Goal: Communication & Community: Answer question/provide support

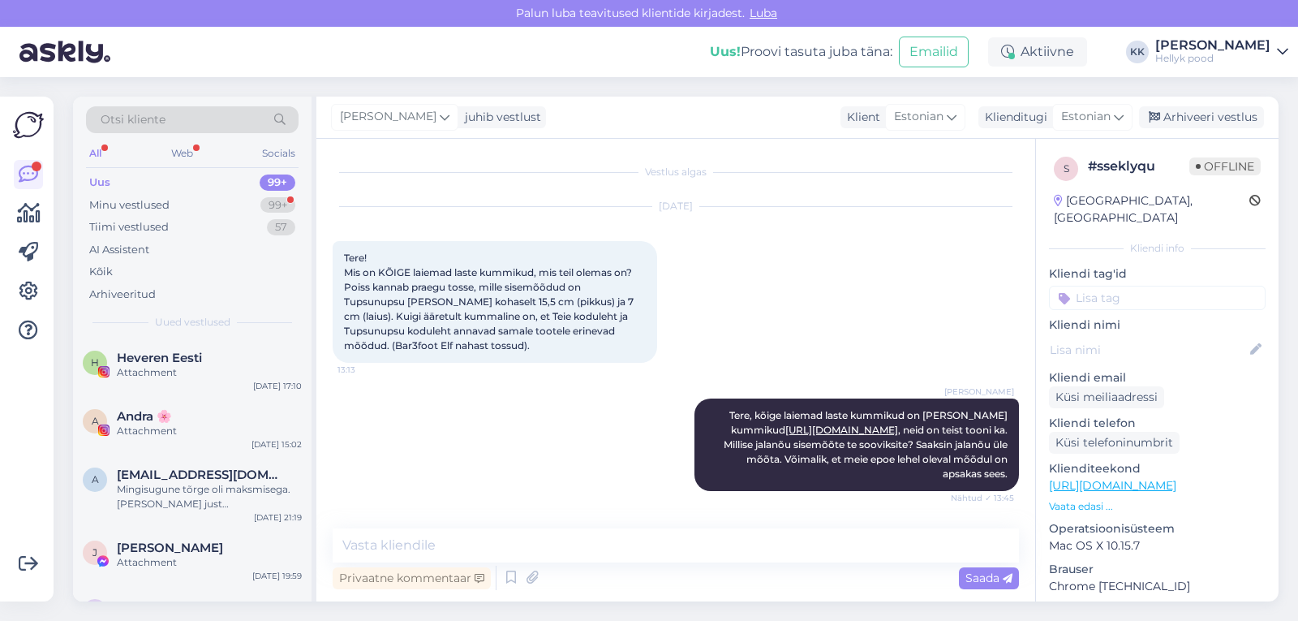
scroll to position [65, 0]
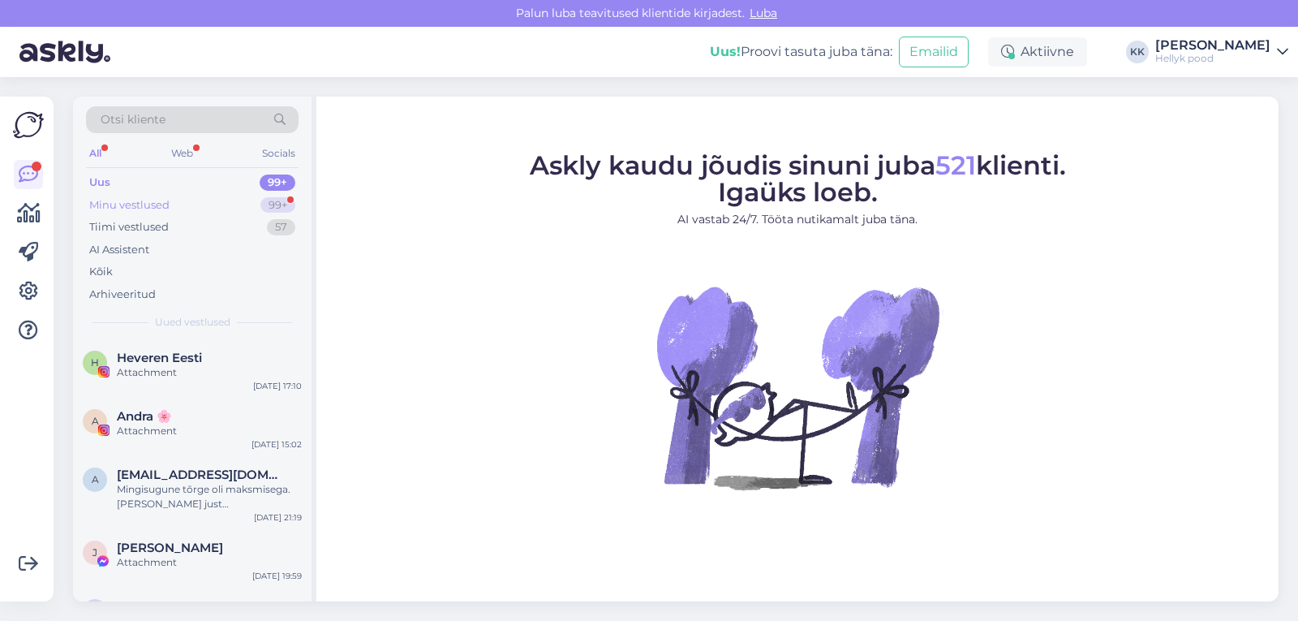
click at [134, 200] on div "Minu vestlused" at bounding box center [129, 205] width 80 height 16
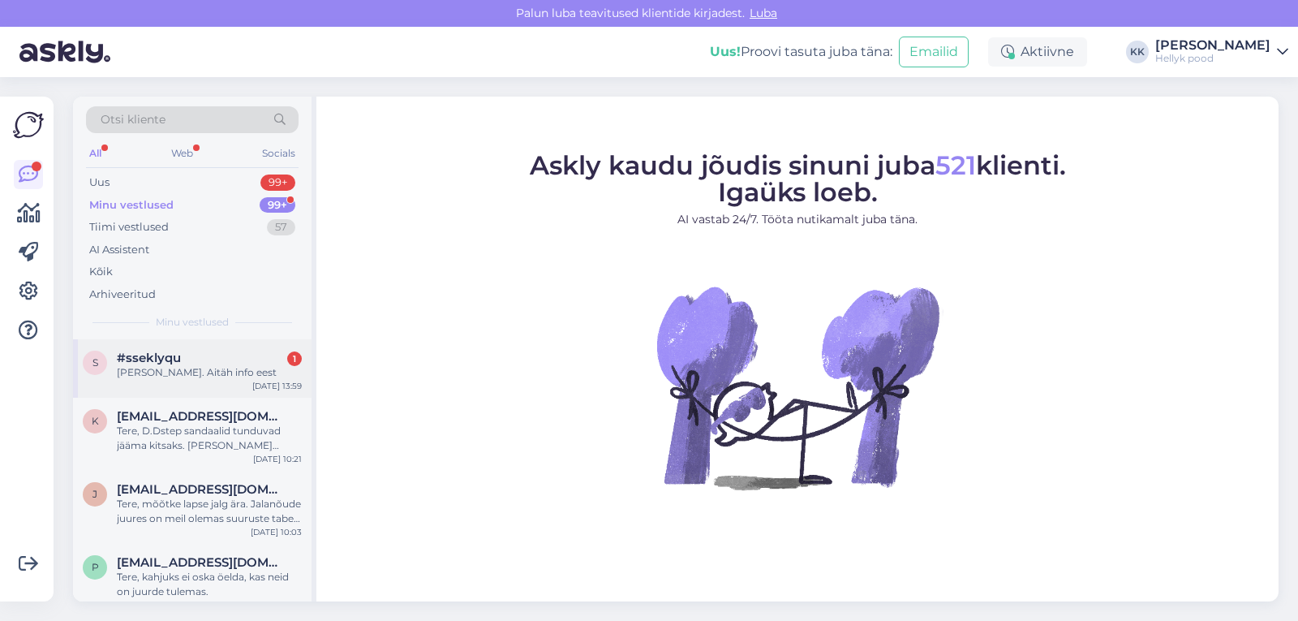
click at [194, 359] on div "#sseklyqu 1" at bounding box center [209, 357] width 185 height 15
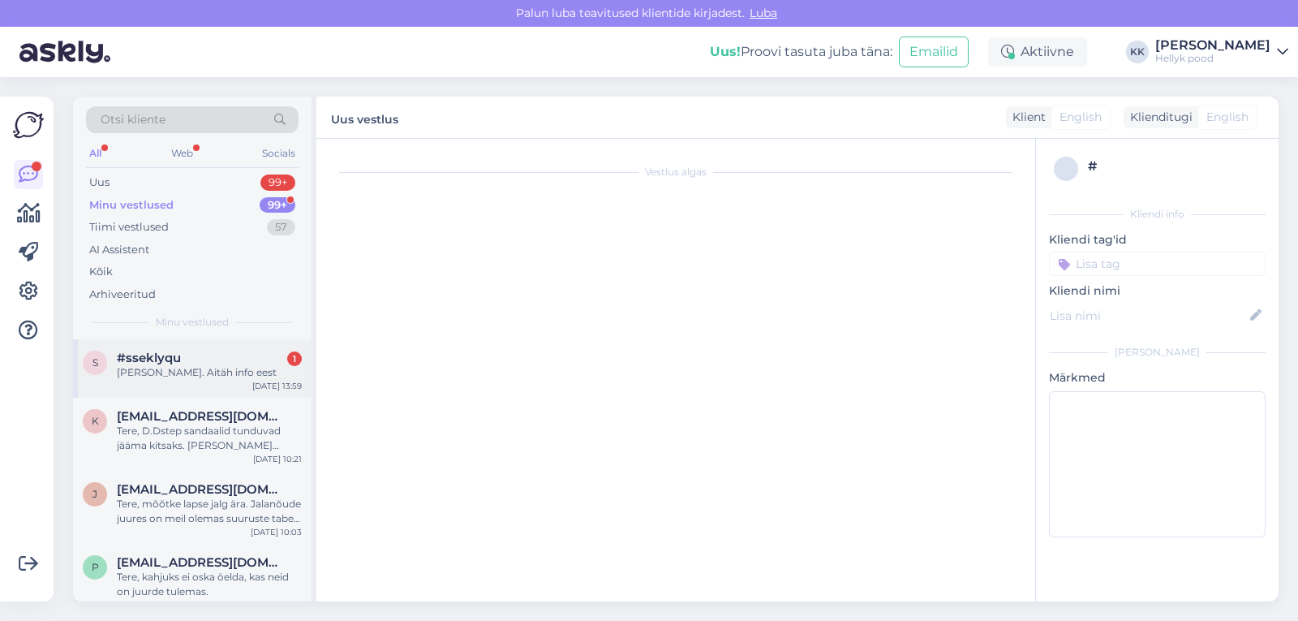
click at [187, 367] on div "[PERSON_NAME]. Aitäh info eest" at bounding box center [209, 372] width 185 height 15
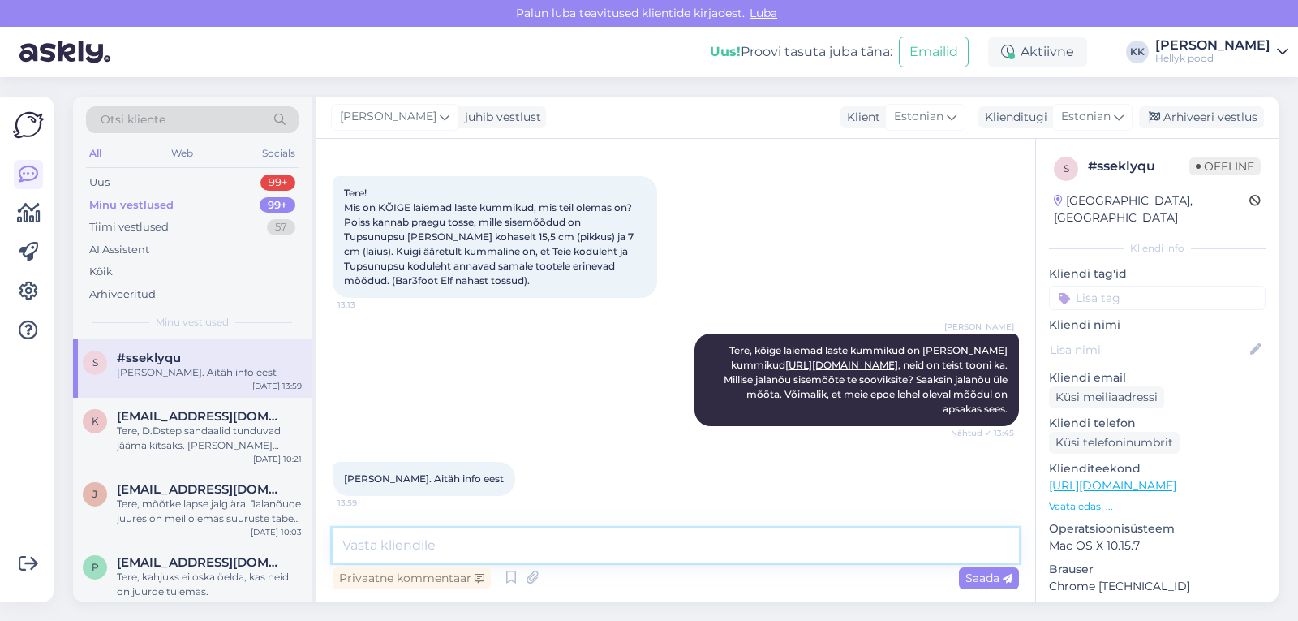
click at [492, 540] on textarea at bounding box center [676, 545] width 686 height 34
type textarea "Ilusat päeva :)"
click at [982, 579] on span "Saada" at bounding box center [988, 577] width 47 height 15
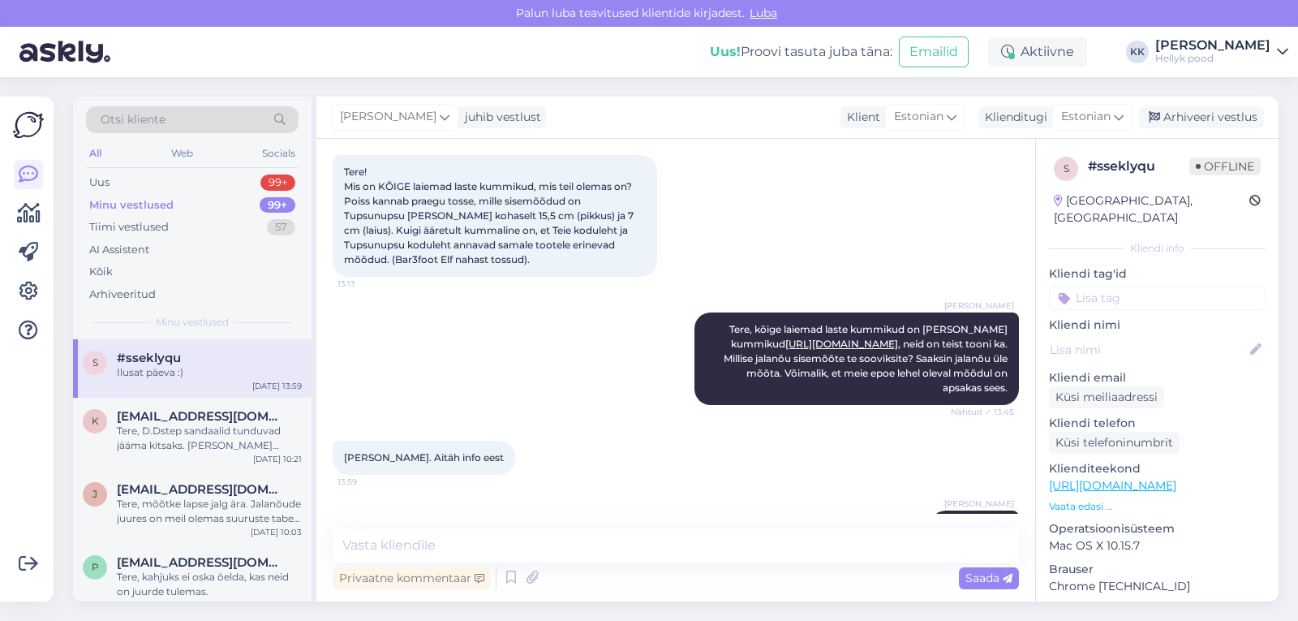
scroll to position [135, 0]
